Goal: Task Accomplishment & Management: Manage account settings

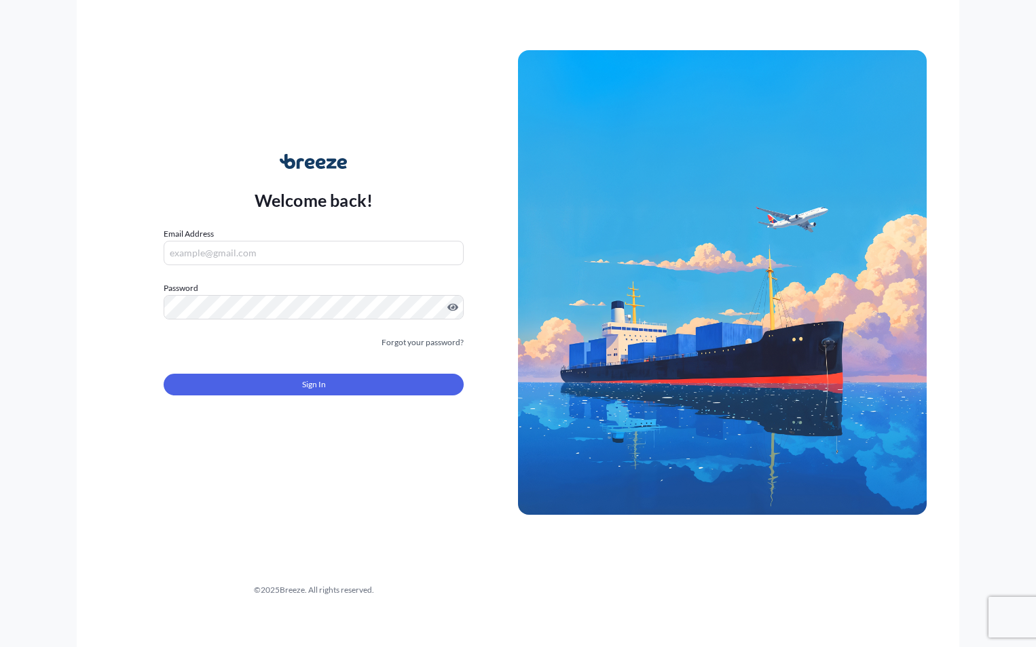
type input "[EMAIL_ADDRESS][DOMAIN_NAME]"
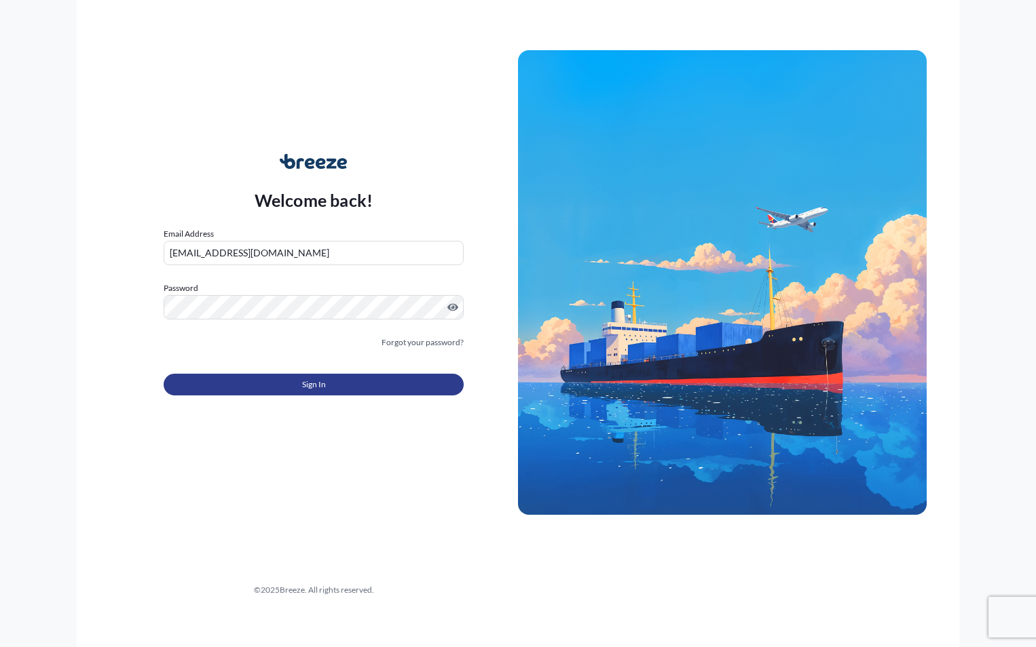
click at [335, 393] on button "Sign In" at bounding box center [314, 385] width 300 height 22
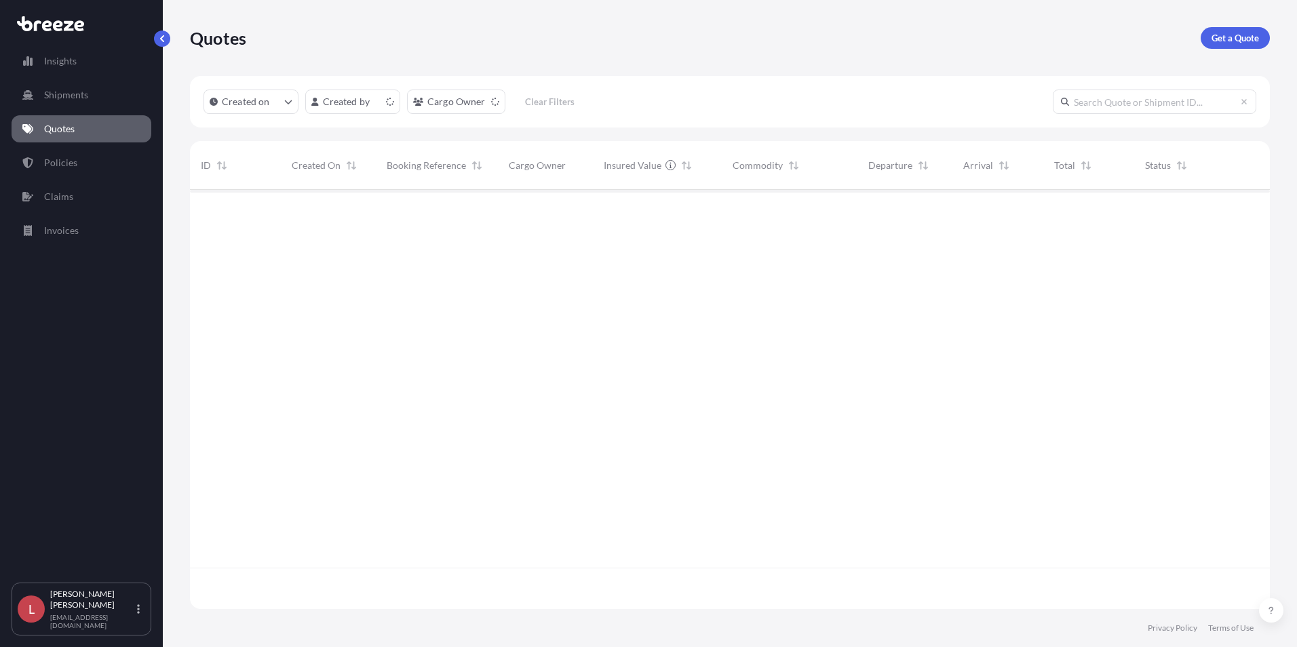
scroll to position [417, 1070]
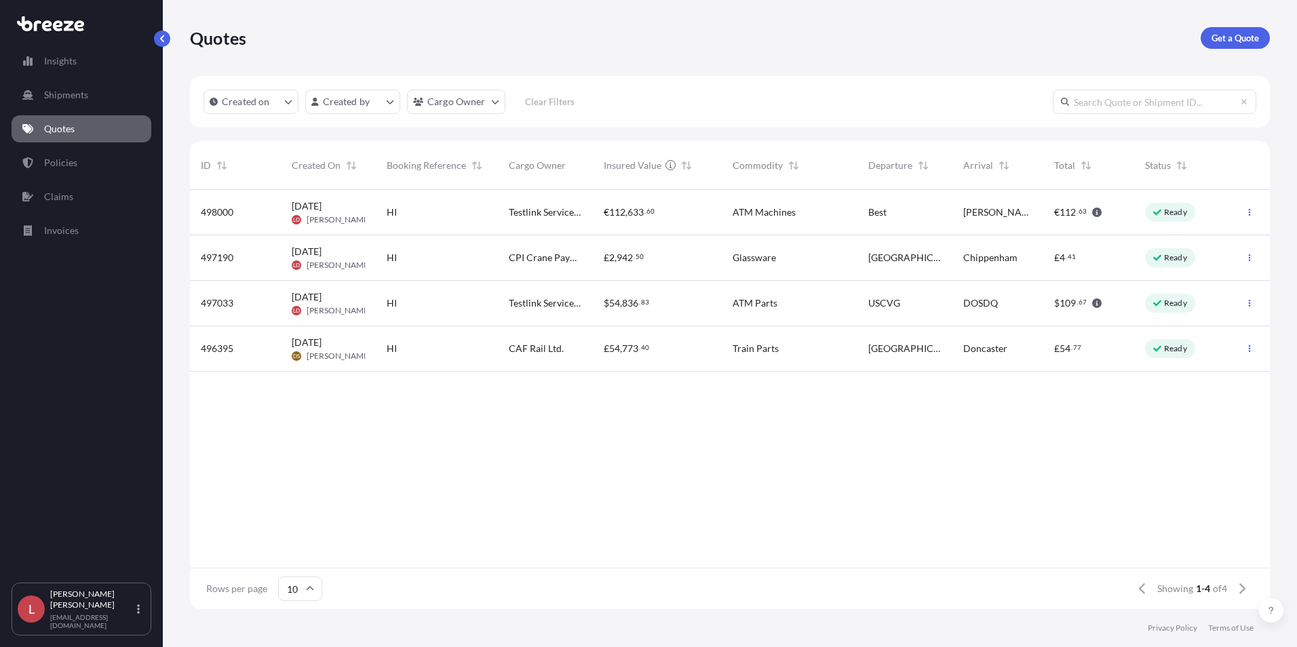
click at [468, 209] on div "HI" at bounding box center [437, 213] width 100 height 14
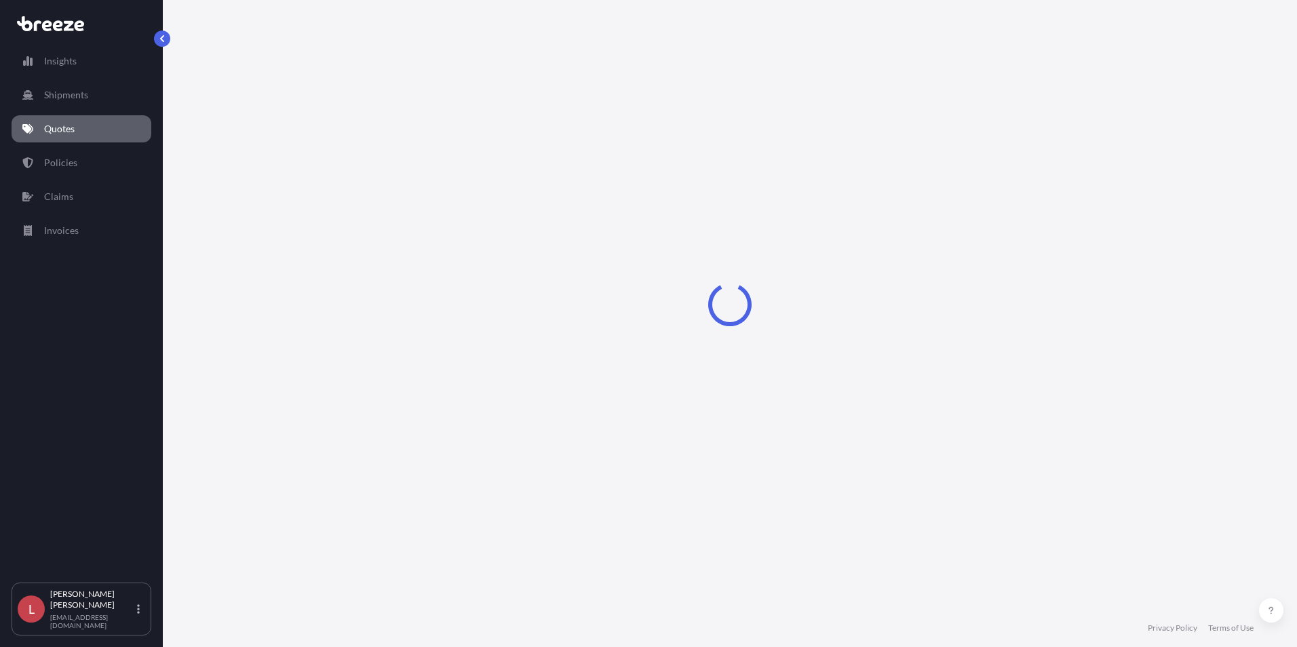
select select "Road"
select select "2"
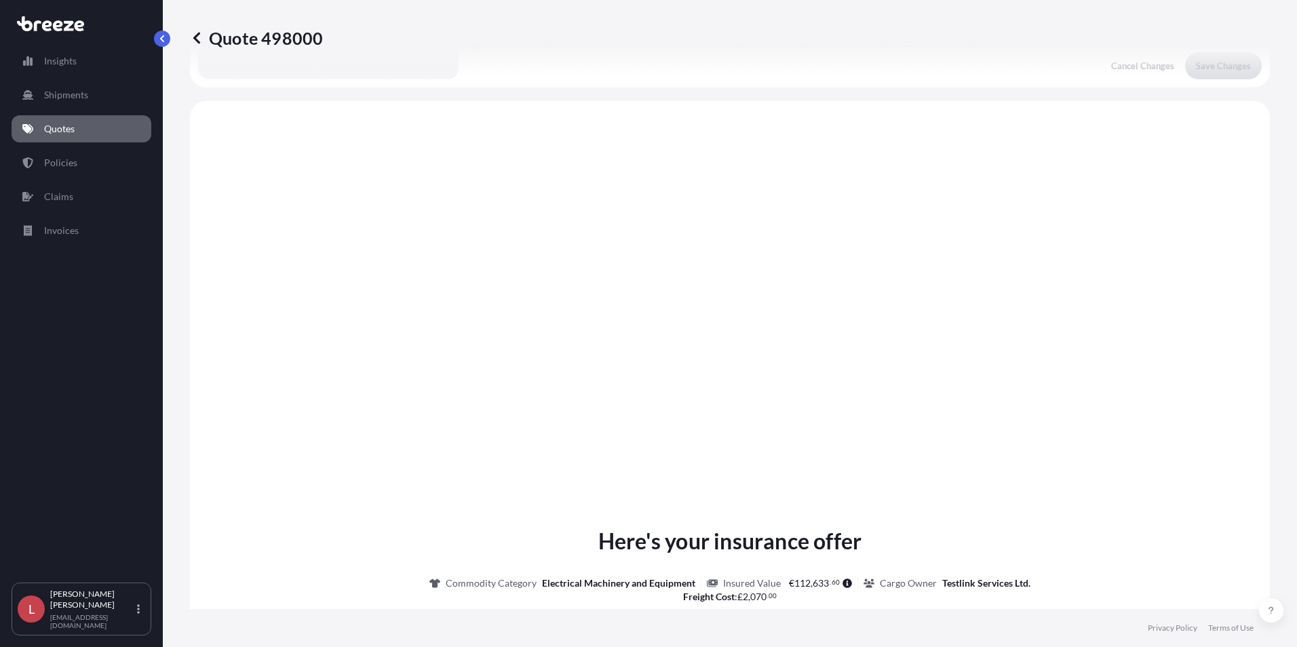
scroll to position [828, 0]
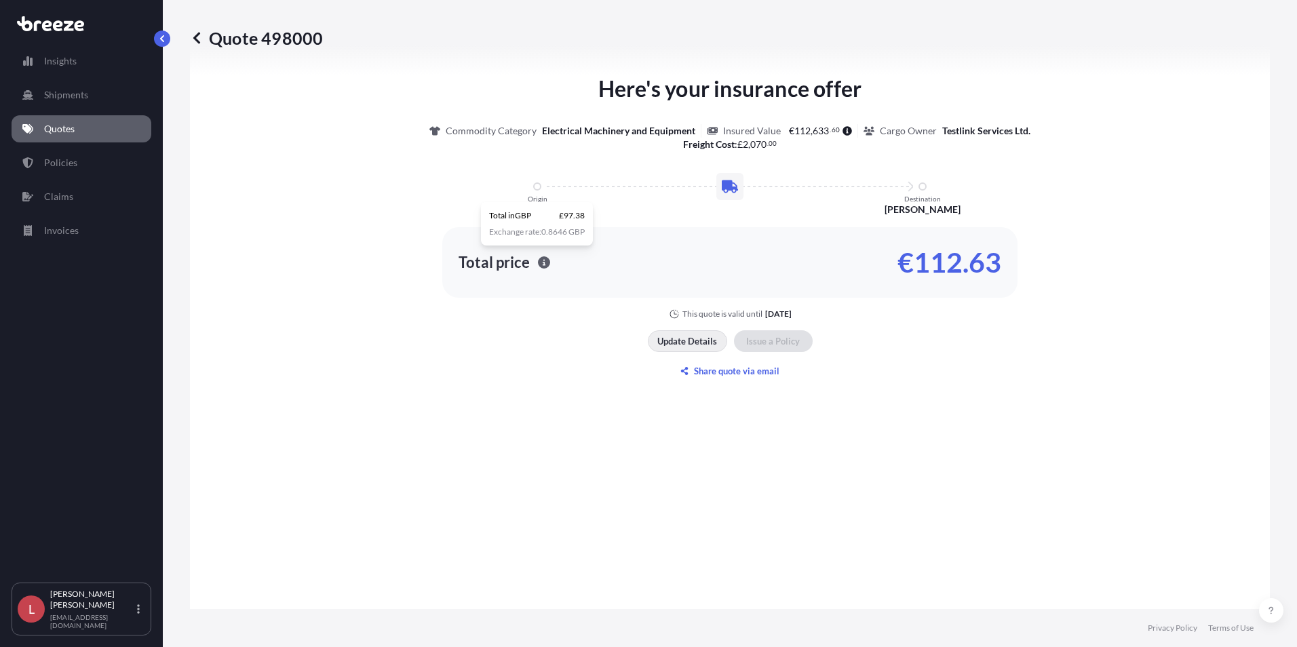
click at [673, 340] on p "Update Details" at bounding box center [688, 342] width 60 height 14
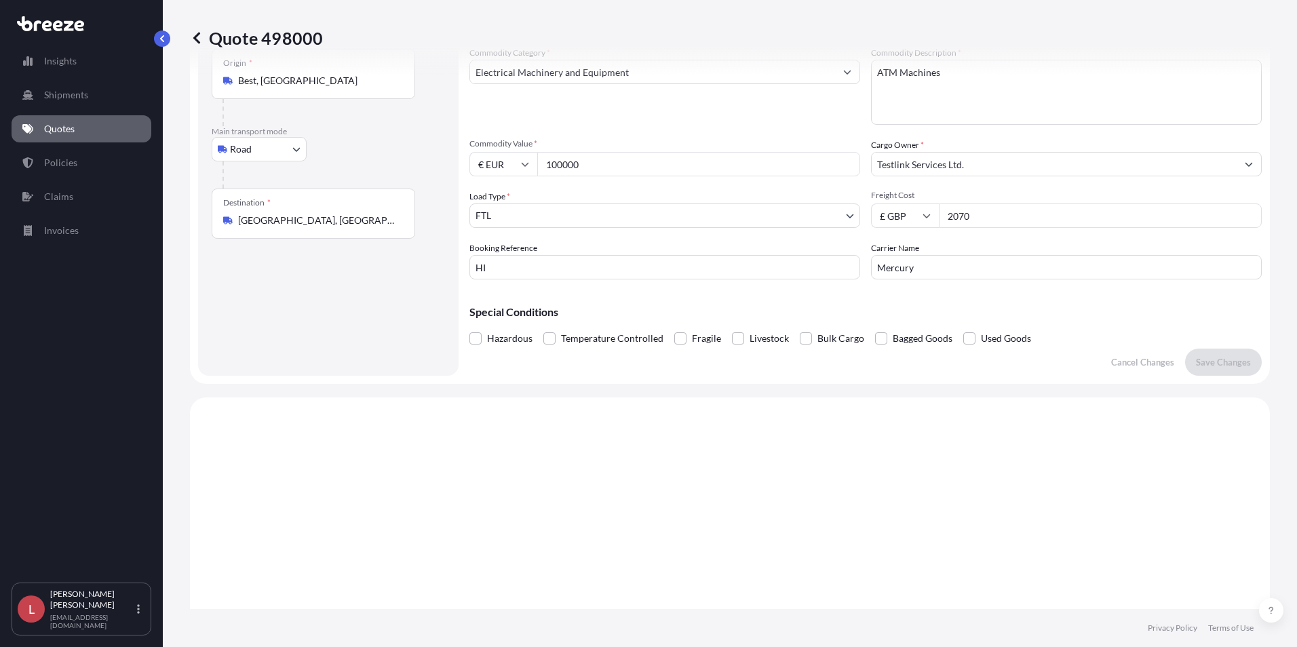
scroll to position [22, 0]
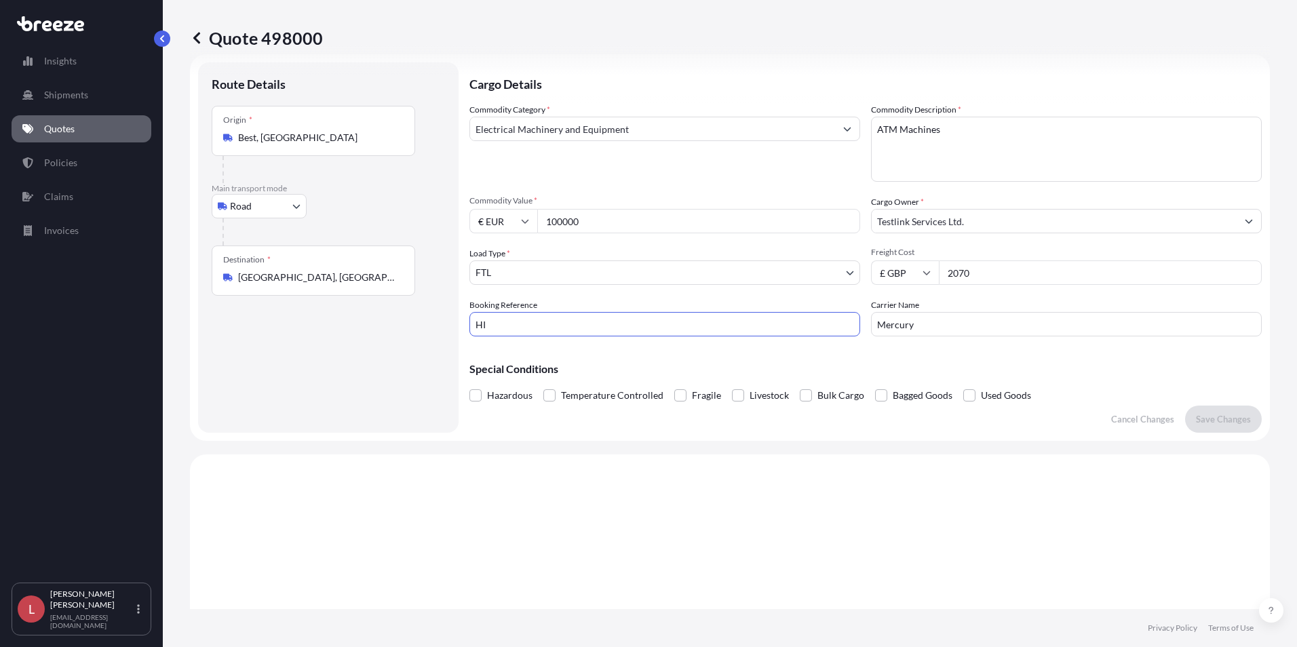
click at [526, 324] on input "HI" at bounding box center [665, 324] width 391 height 24
type input "HI85366"
click at [1035, 421] on p "Save Changes" at bounding box center [1223, 420] width 55 height 14
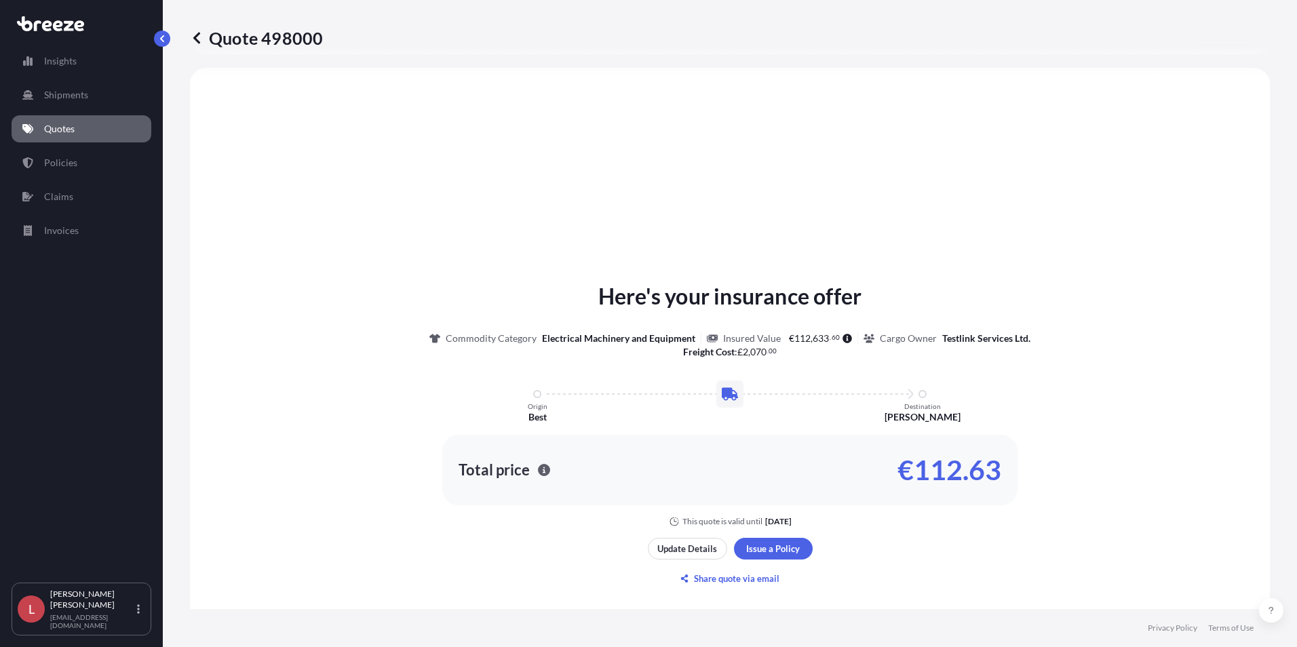
select select "Road"
select select "2"
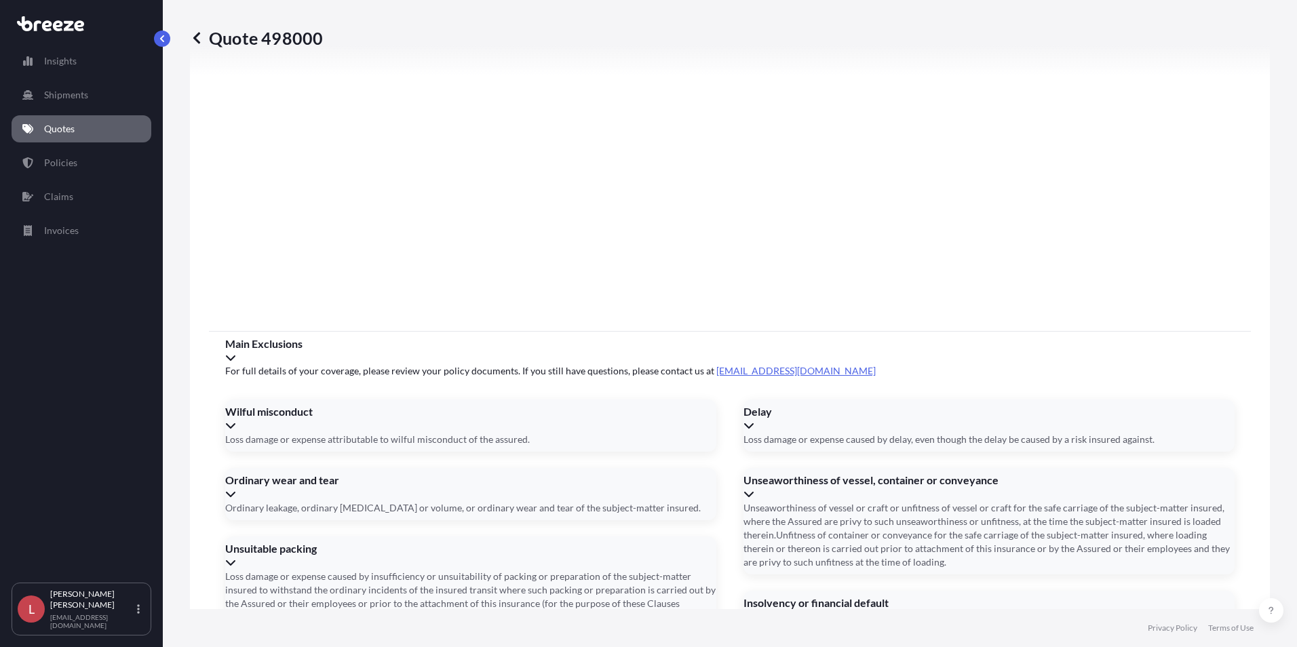
scroll to position [1506, 0]
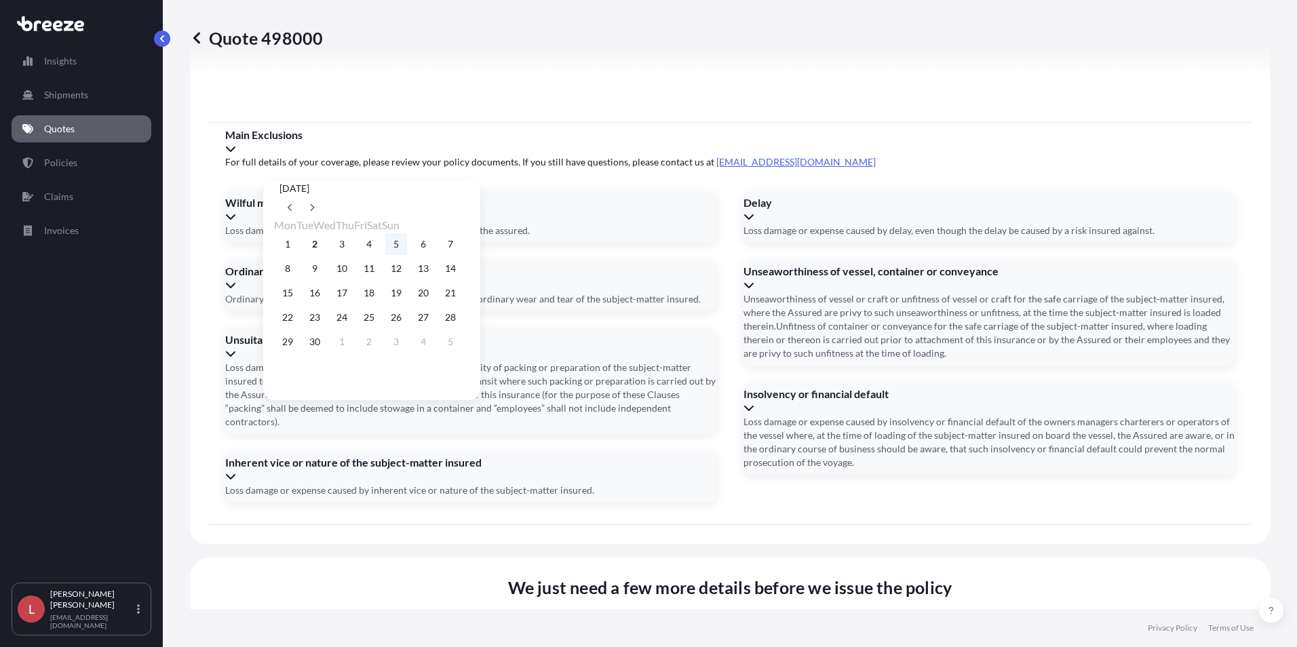
click at [407, 246] on button "5" at bounding box center [396, 244] width 22 height 22
type input "[DATE]"
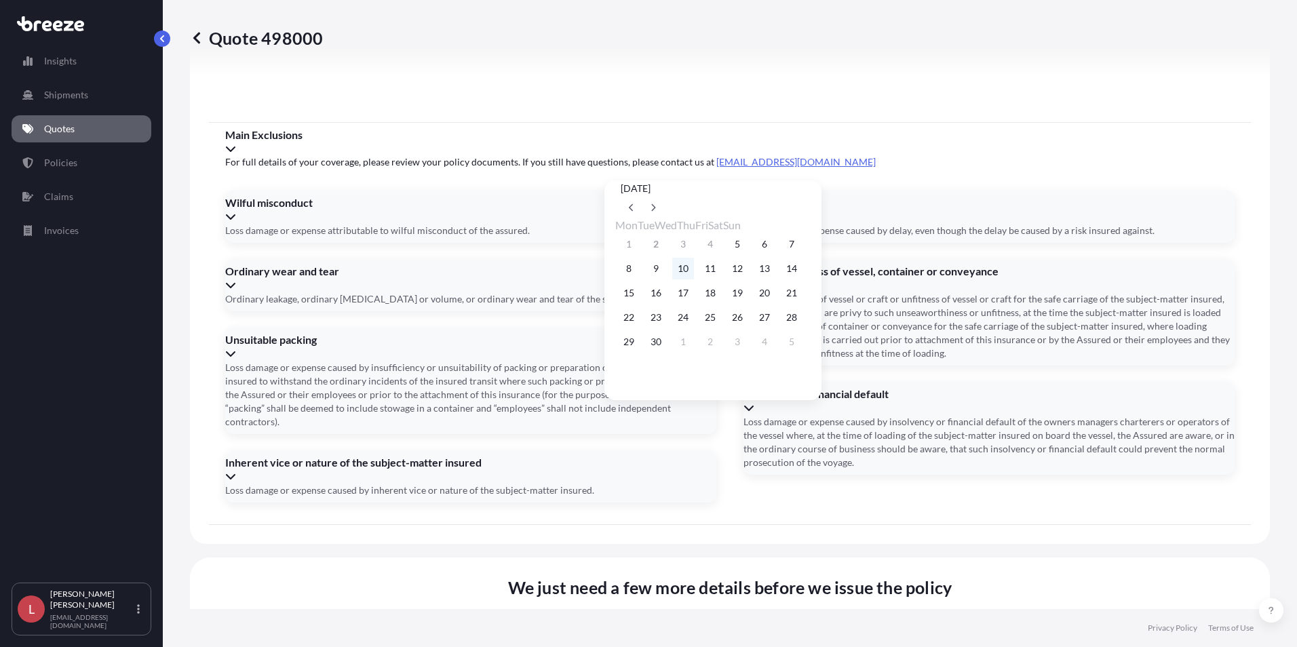
click at [691, 270] on button "10" at bounding box center [683, 269] width 22 height 22
type input "[DATE]"
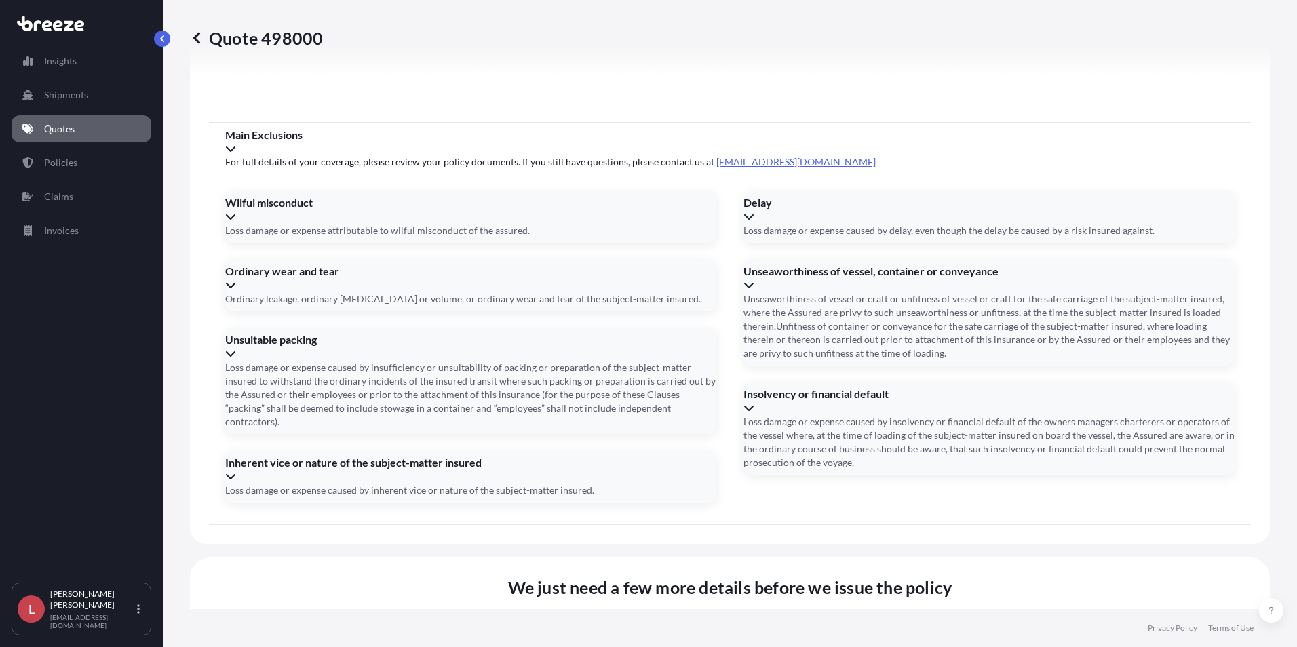
type input "Mercury"
type input "e"
click at [302, 571] on li "EXW" at bounding box center [386, 576] width 322 height 26
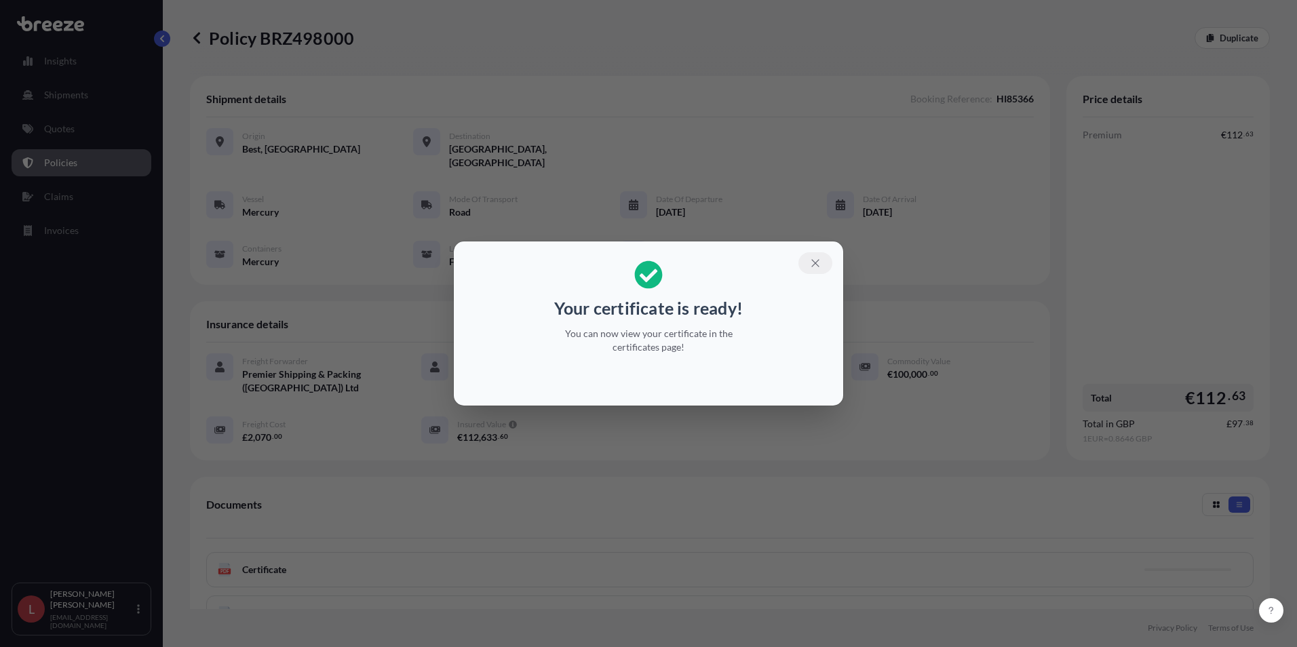
click at [817, 262] on icon "button" at bounding box center [815, 262] width 7 height 7
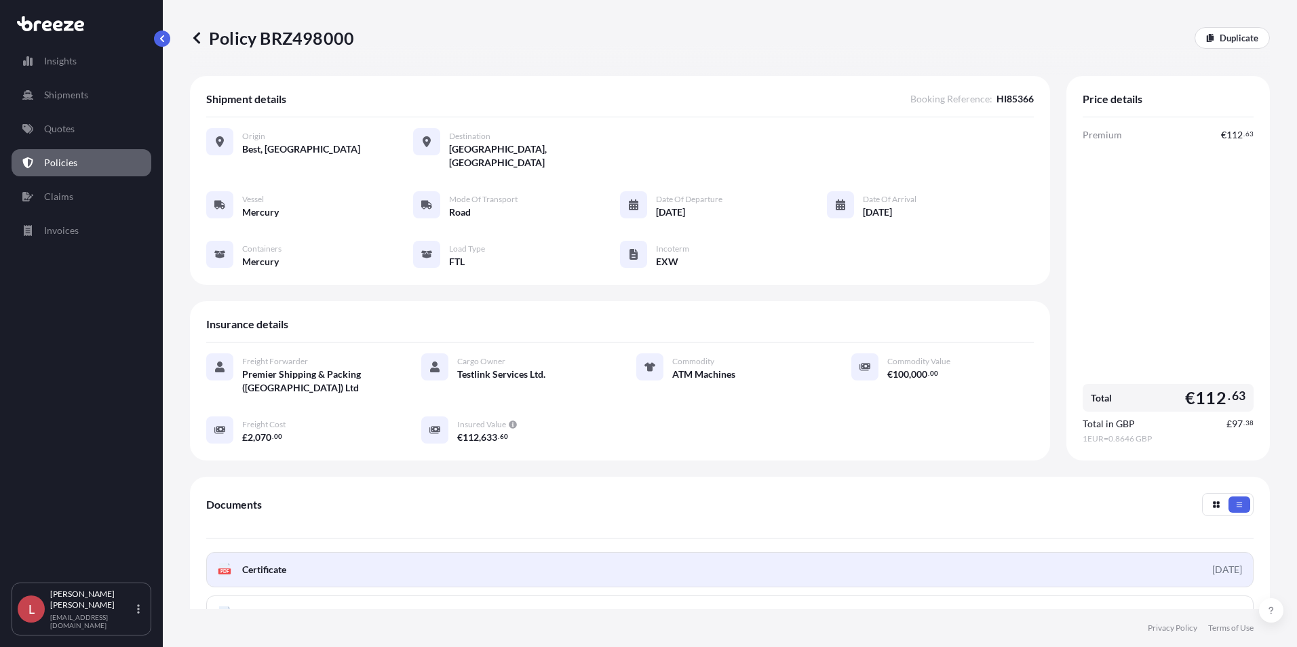
click at [297, 556] on link "PDF Certificate [DATE]" at bounding box center [730, 569] width 1048 height 35
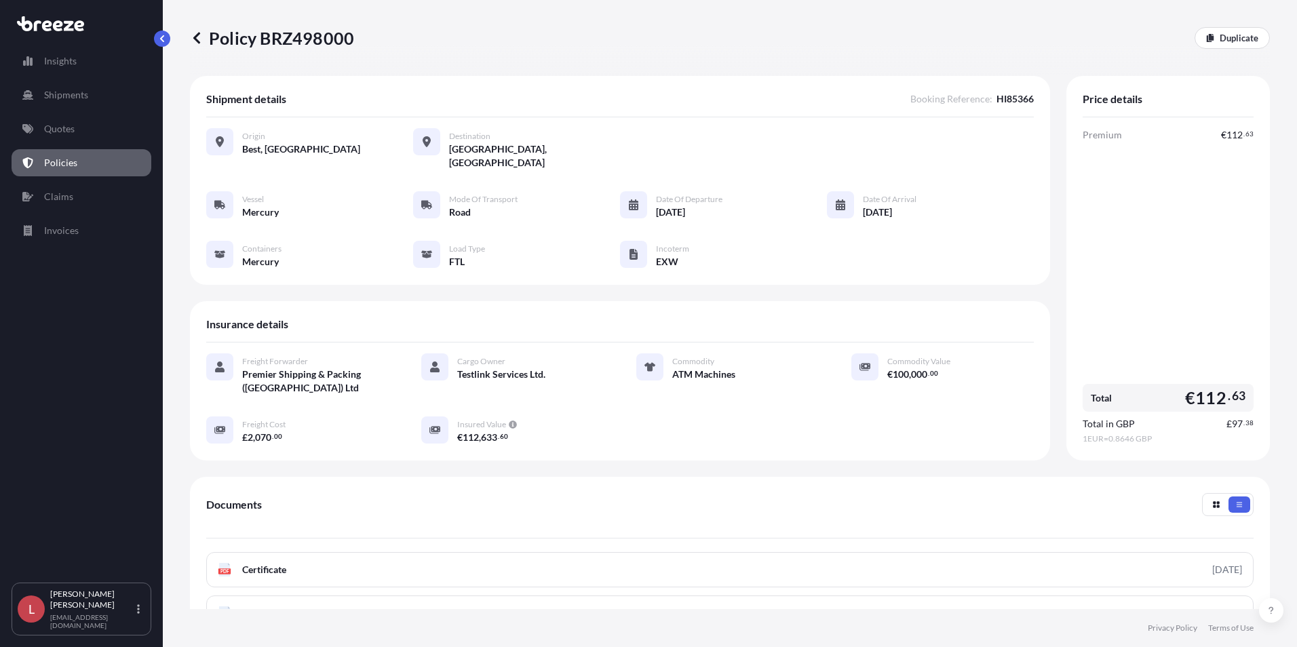
click at [196, 37] on icon at bounding box center [196, 38] width 7 height 12
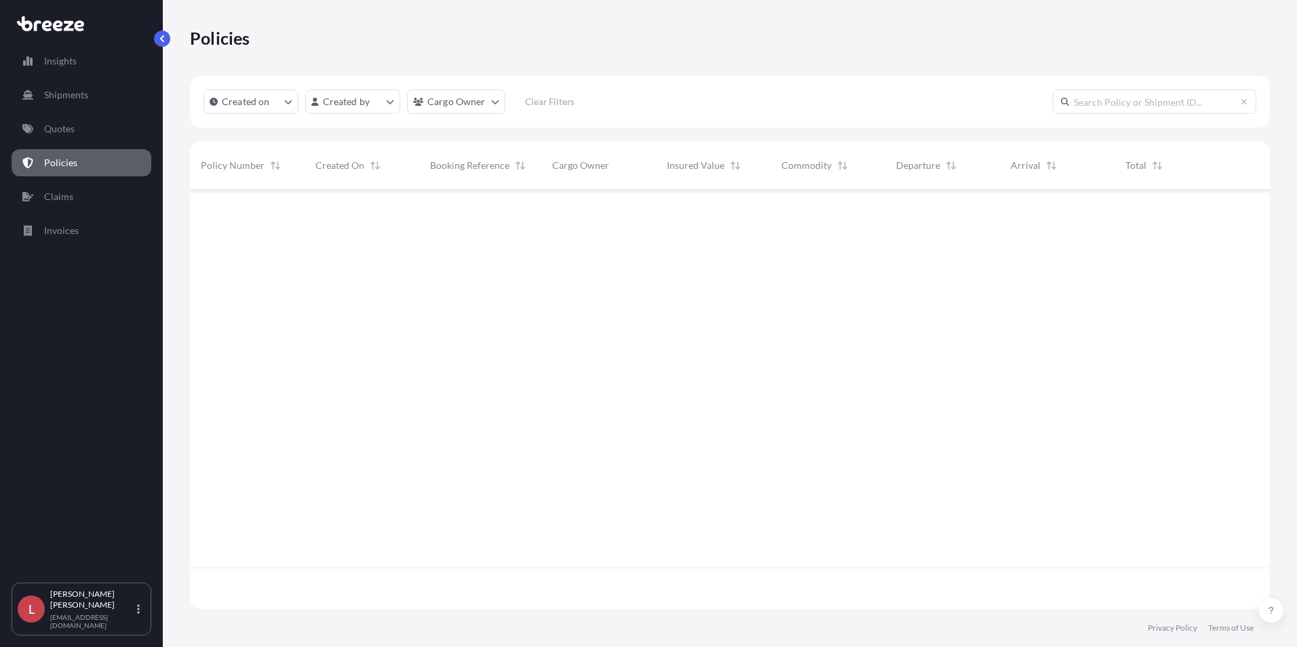
scroll to position [417, 1070]
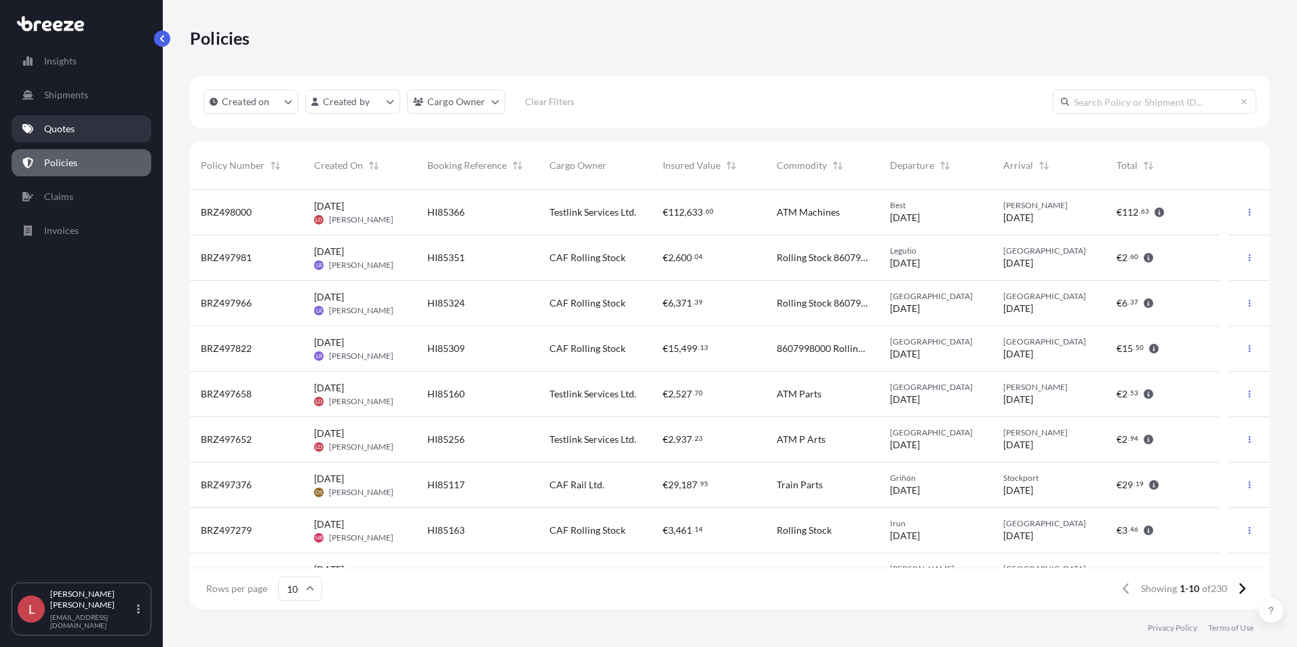
click at [62, 117] on link "Quotes" at bounding box center [82, 128] width 140 height 27
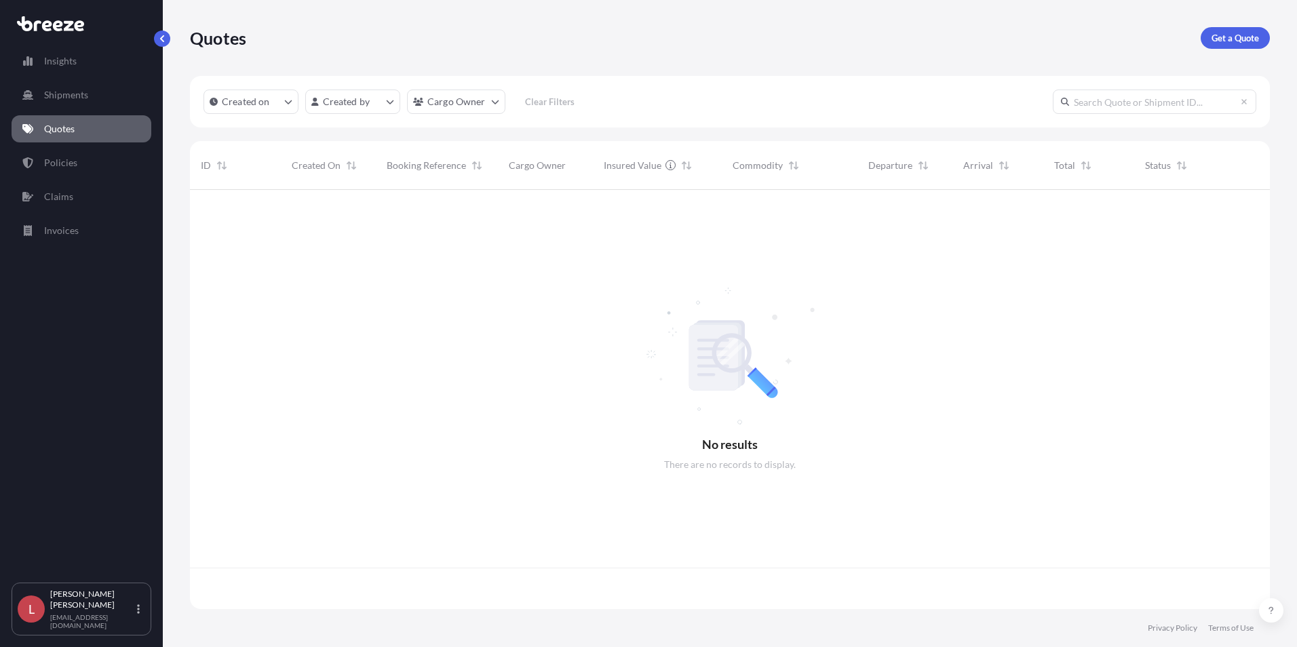
scroll to position [417, 1070]
